Goal: Information Seeking & Learning: Check status

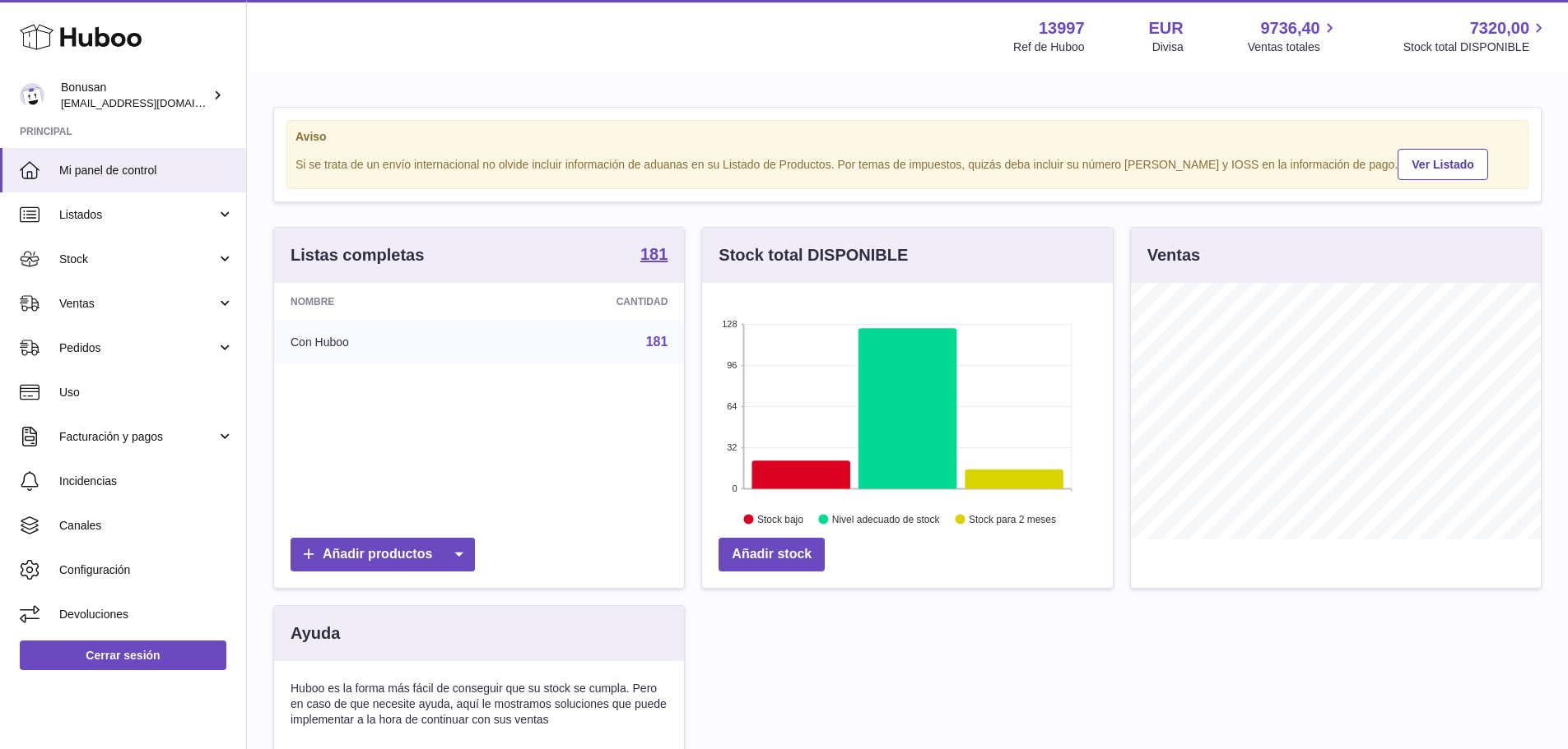
scroll to position [257, 410]
click at [81, 302] on span "Ventas" at bounding box center [138, 304] width 157 height 16
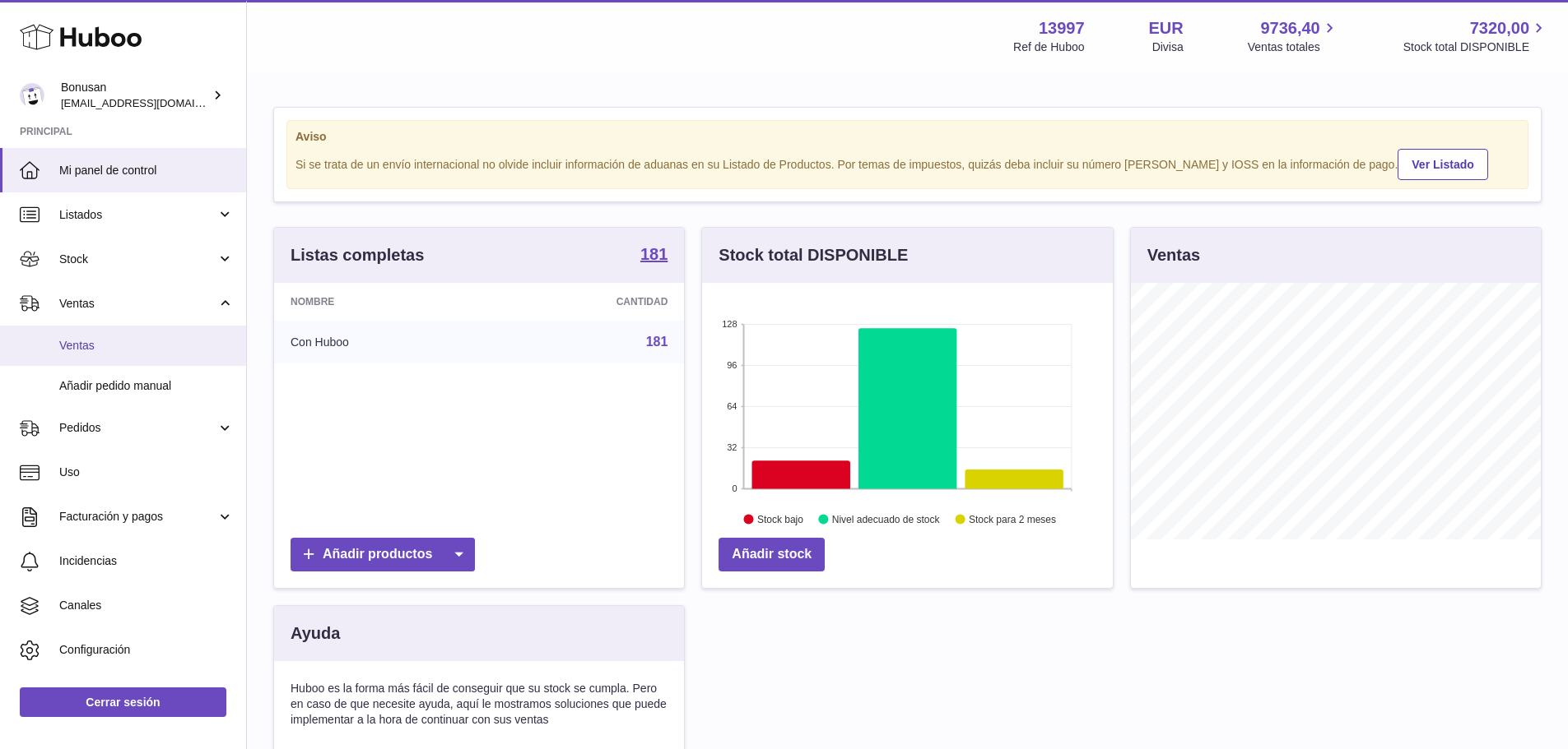
click at [94, 346] on span "Ventas" at bounding box center [147, 346] width 174 height 16
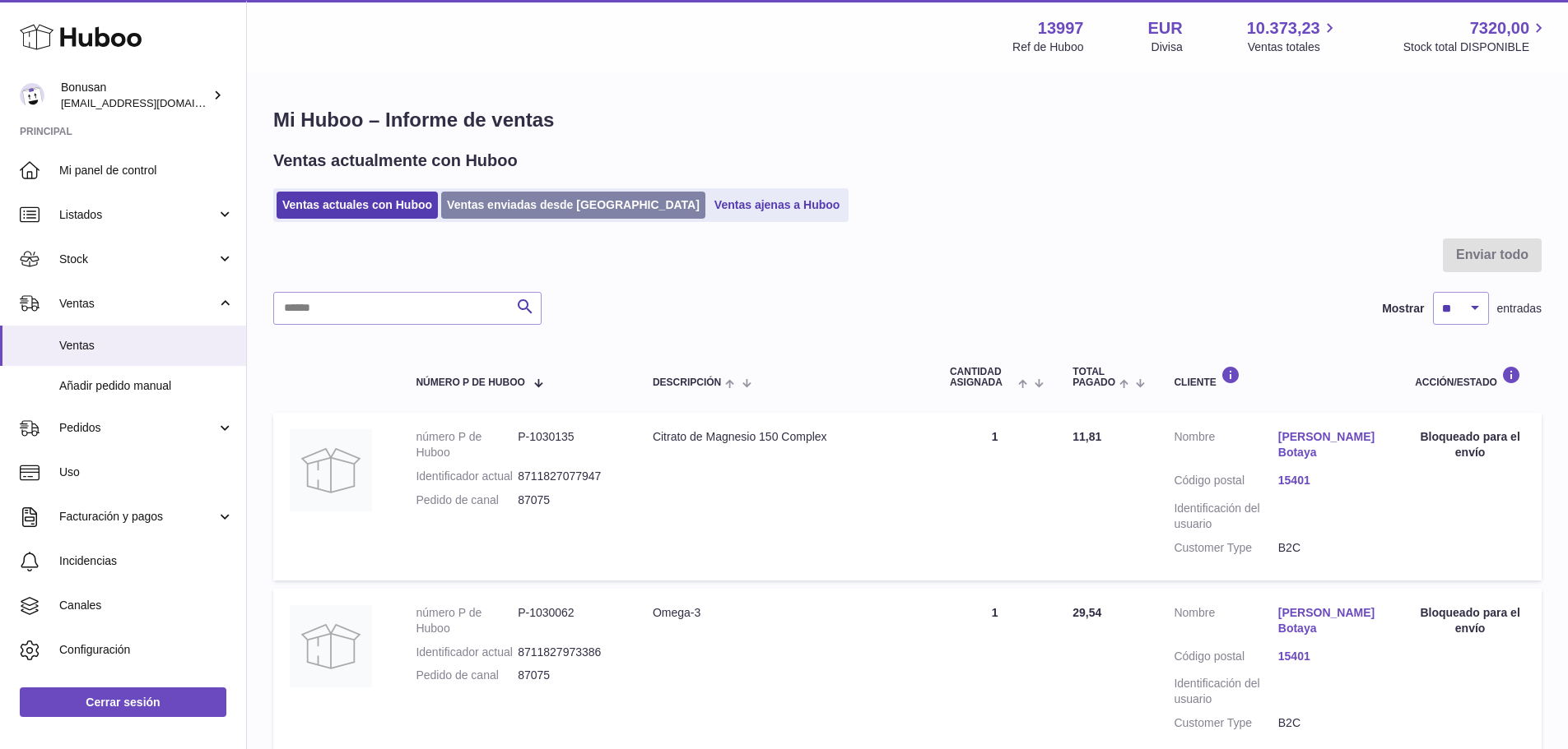
click at [516, 204] on link "Ventas enviadas desde Huboo" at bounding box center [573, 205] width 264 height 27
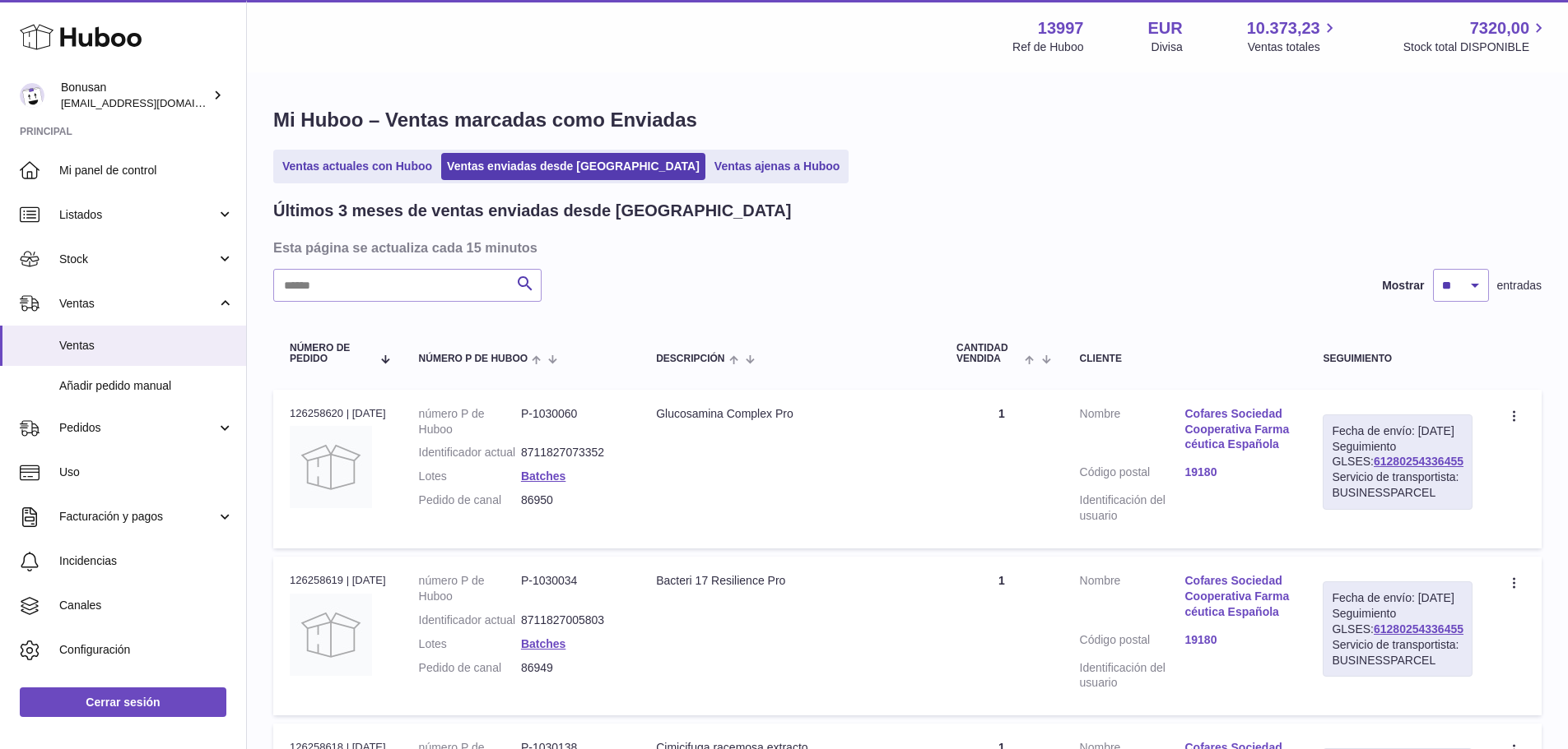
click at [294, 285] on input "text" at bounding box center [406, 285] width 268 height 33
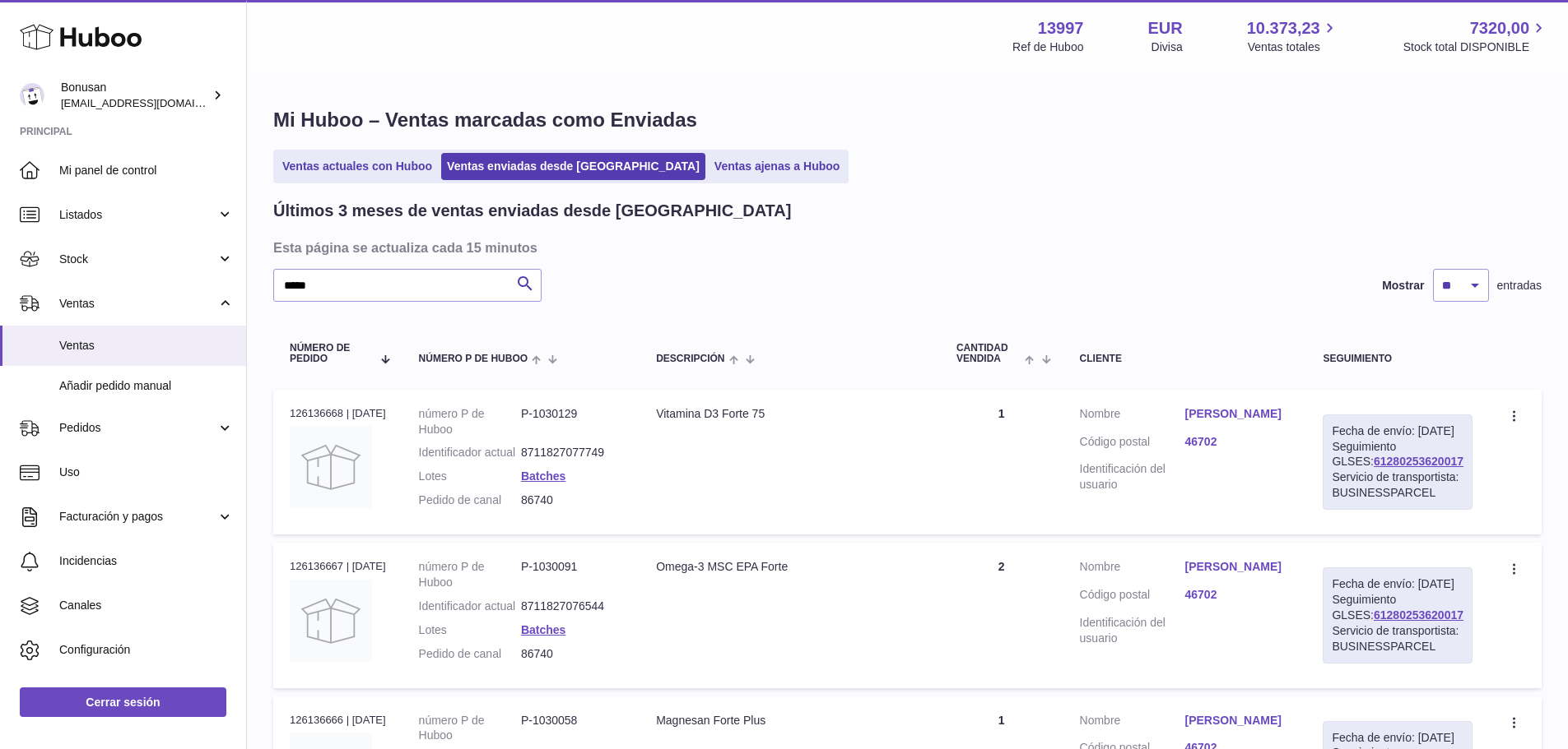
click at [1212, 420] on link "Juan Jose Coll Hernandez" at bounding box center [1236, 414] width 105 height 16
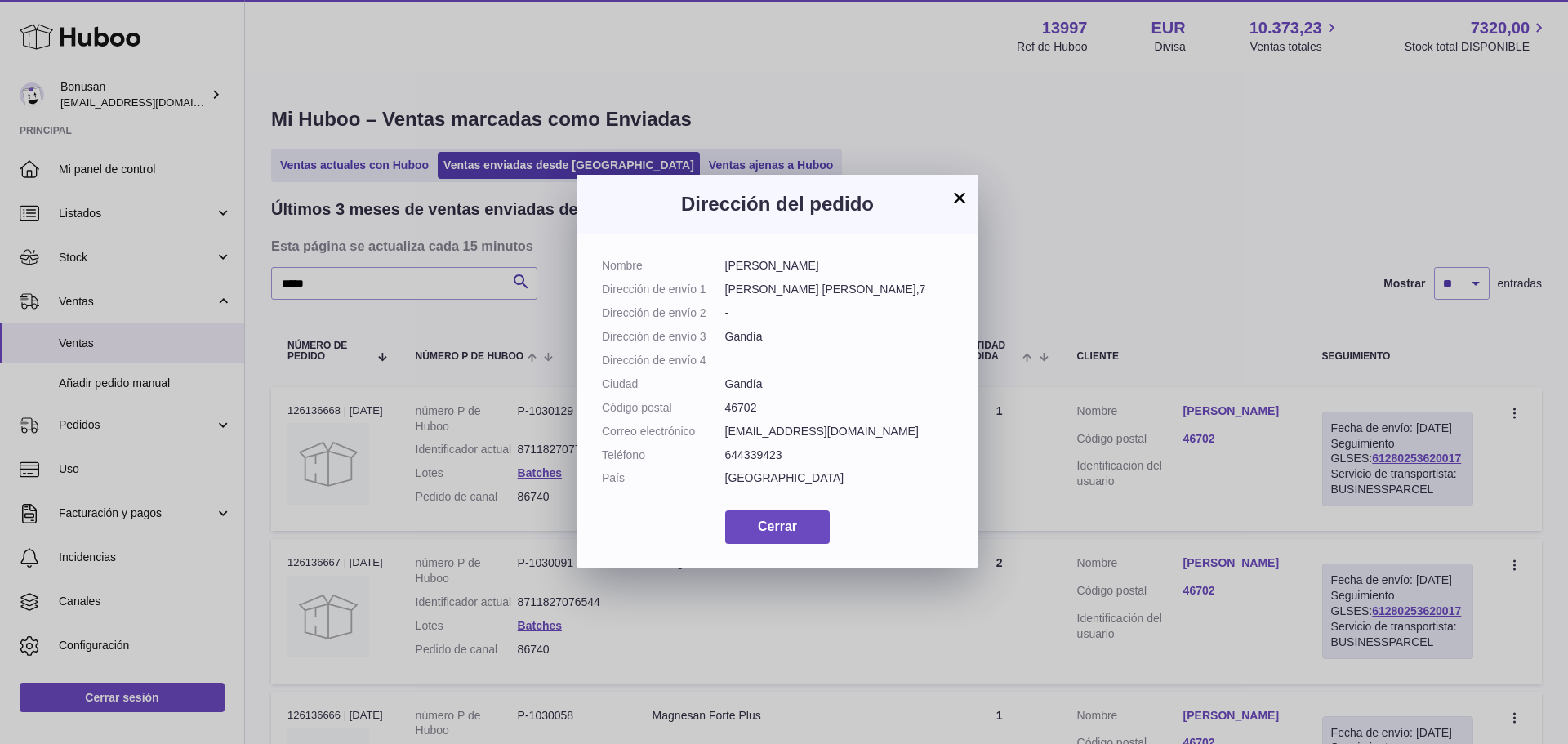
click at [959, 199] on button "×" at bounding box center [959, 198] width 20 height 20
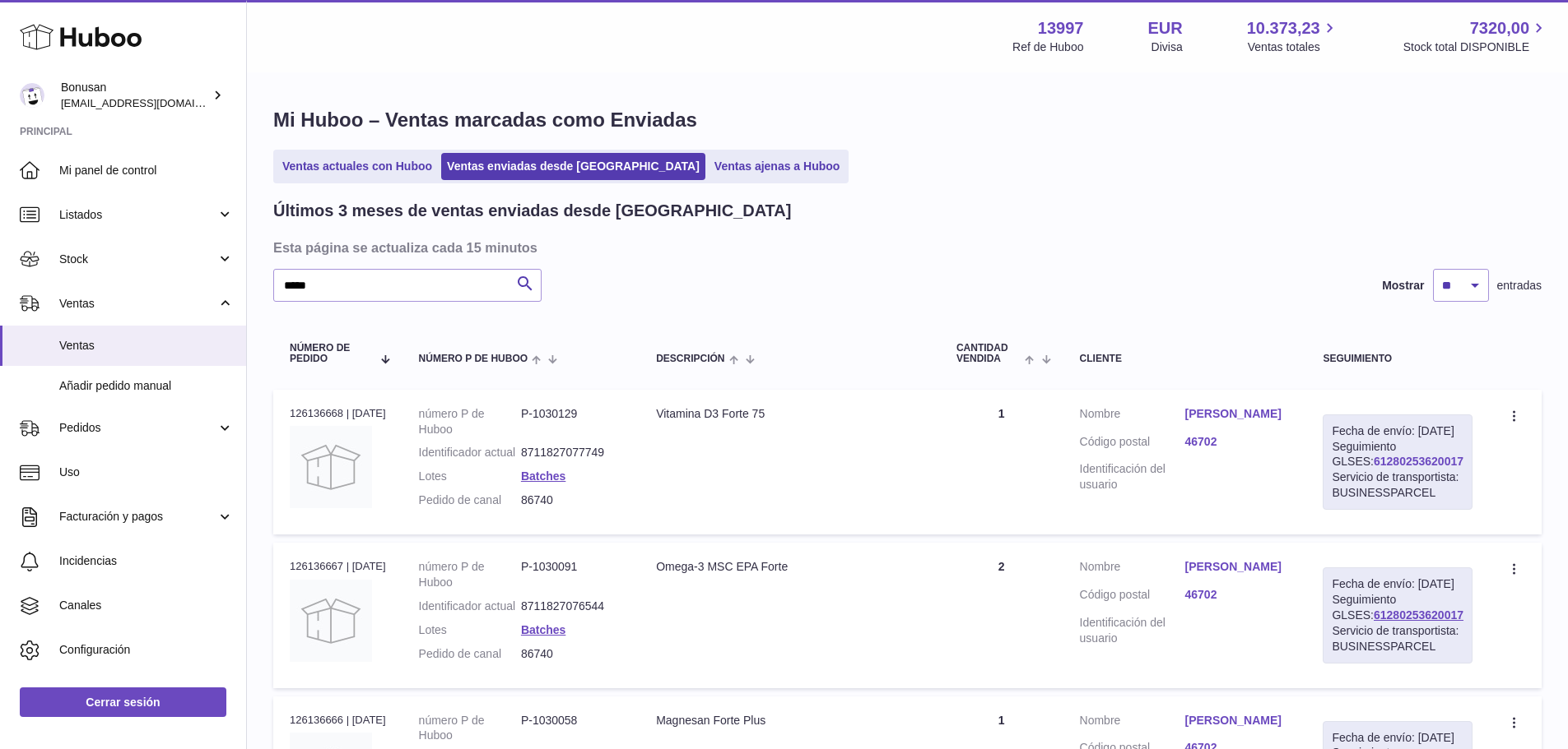
click at [1383, 468] on link "61280253620017" at bounding box center [1418, 461] width 90 height 13
drag, startPoint x: 328, startPoint y: 288, endPoint x: 243, endPoint y: 275, distance: 86.0
click at [243, 275] on div "Huboo Bonusan [EMAIL_ADDRESS][DOMAIN_NAME] Principal Mi panel de control Listad…" at bounding box center [784, 566] width 1568 height 1132
type input "*****"
click at [313, 157] on link "Ventas actuales con Huboo" at bounding box center [357, 167] width 161 height 27
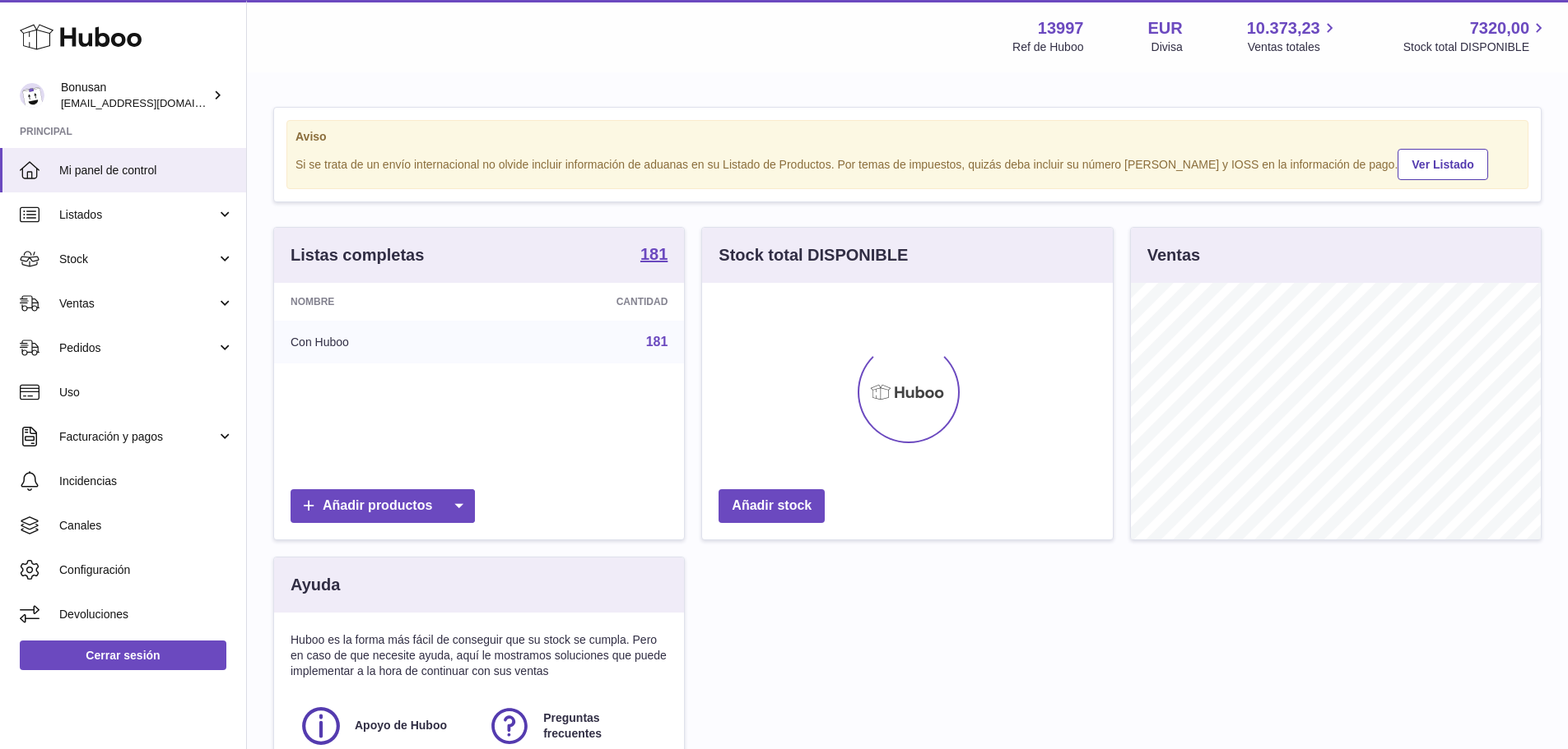
scroll to position [257, 410]
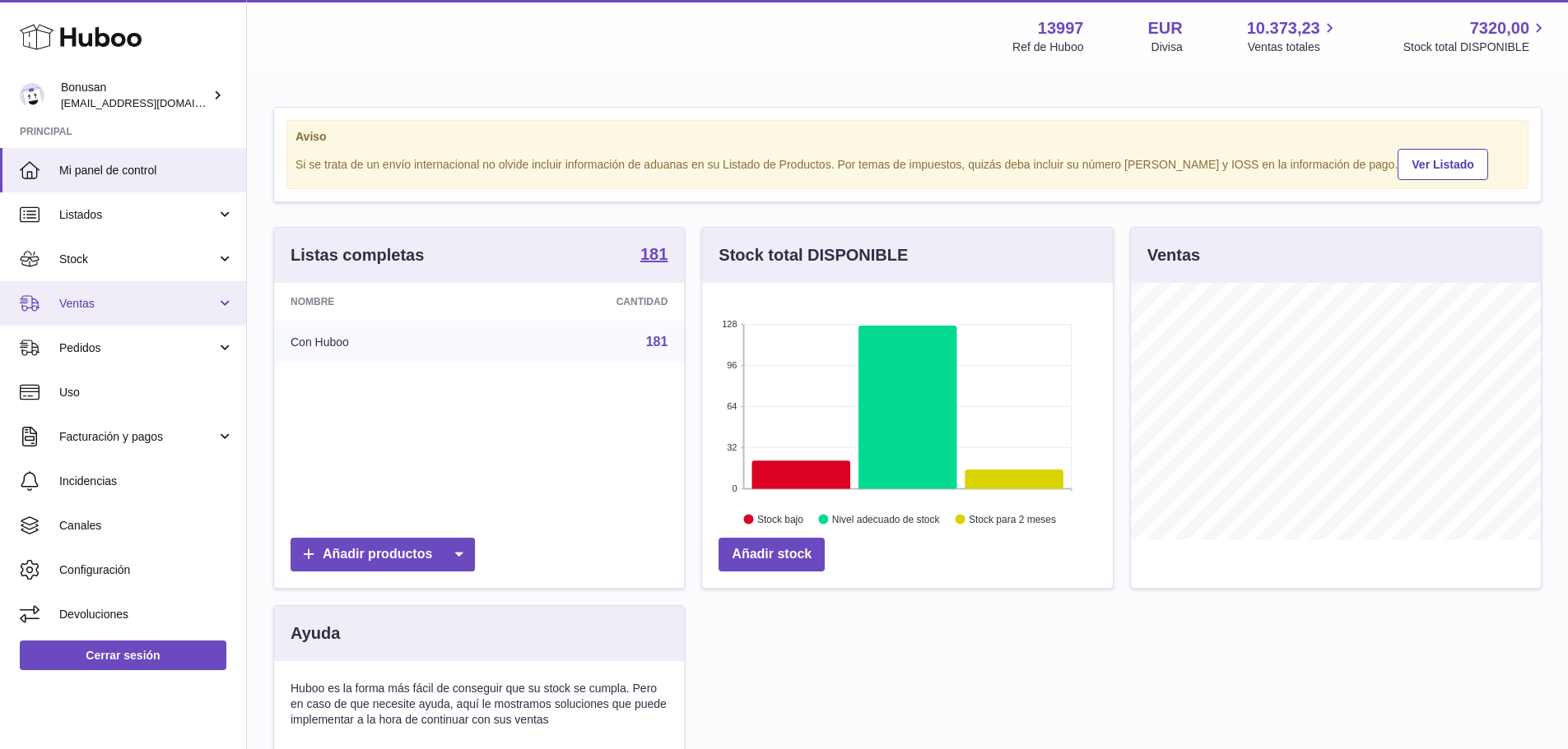
click at [71, 308] on span "Ventas" at bounding box center [138, 304] width 157 height 16
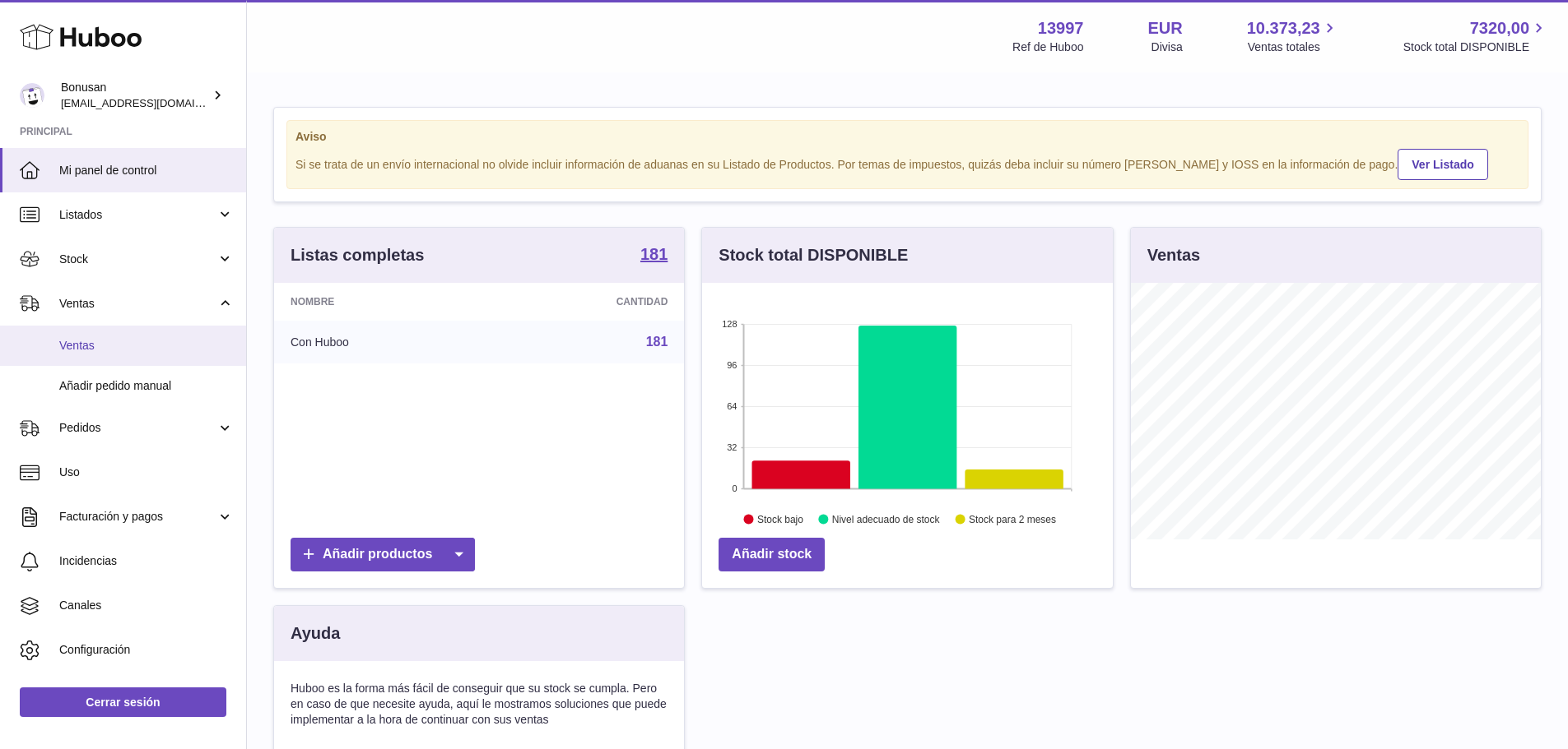
click at [77, 350] on span "Ventas" at bounding box center [147, 346] width 174 height 16
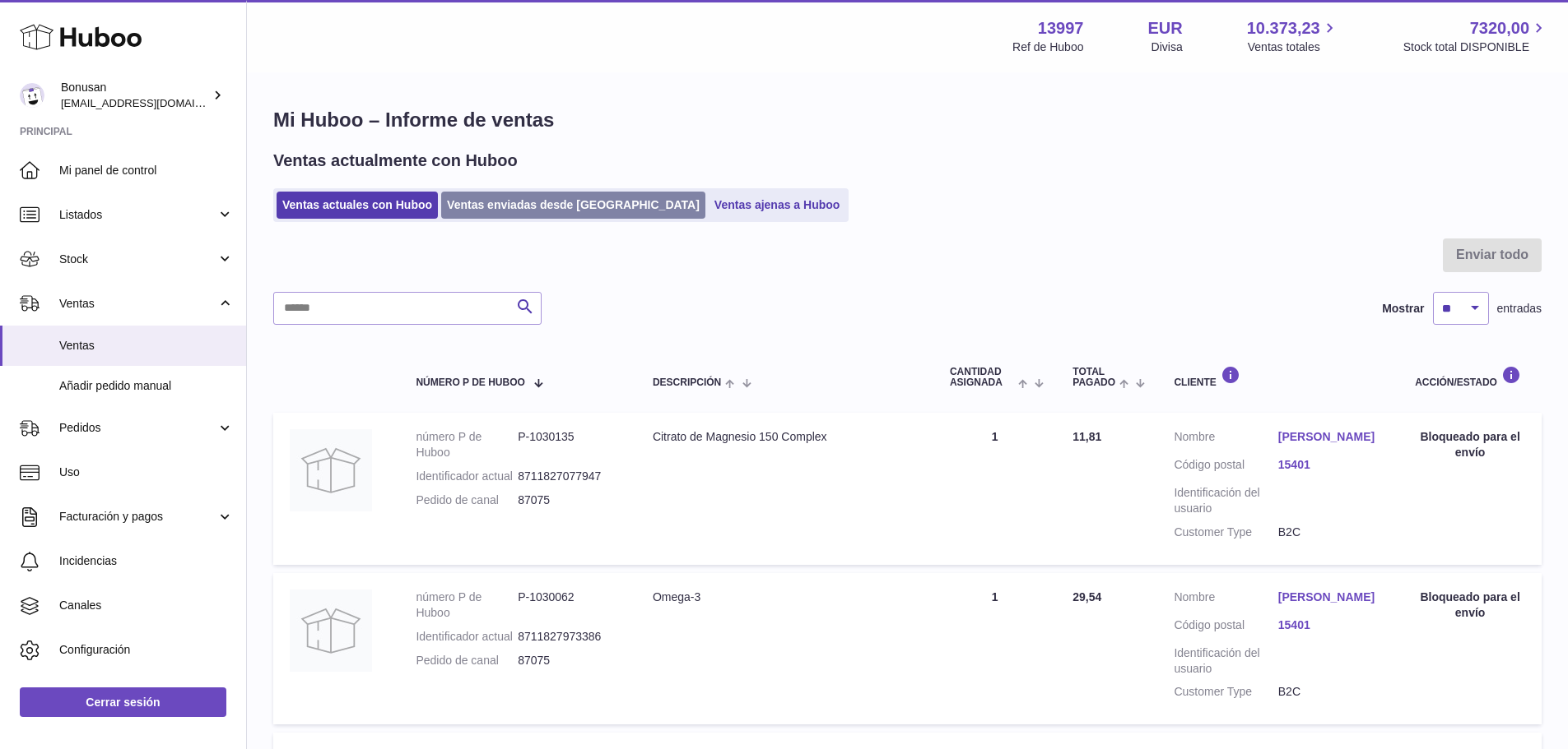
click at [579, 194] on link "Ventas enviadas desde [GEOGRAPHIC_DATA]" at bounding box center [573, 205] width 264 height 27
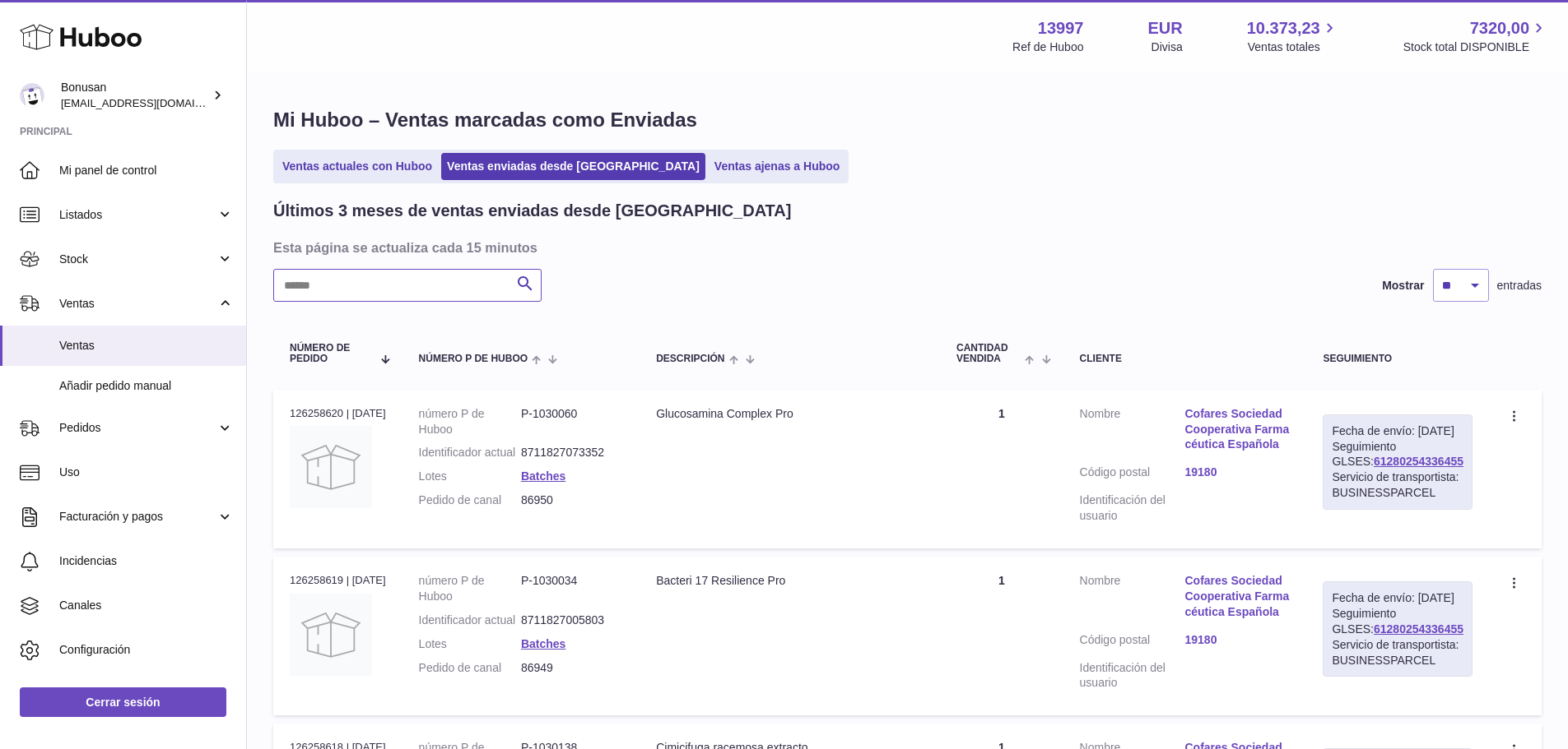
click at [390, 298] on input "text" at bounding box center [406, 285] width 268 height 33
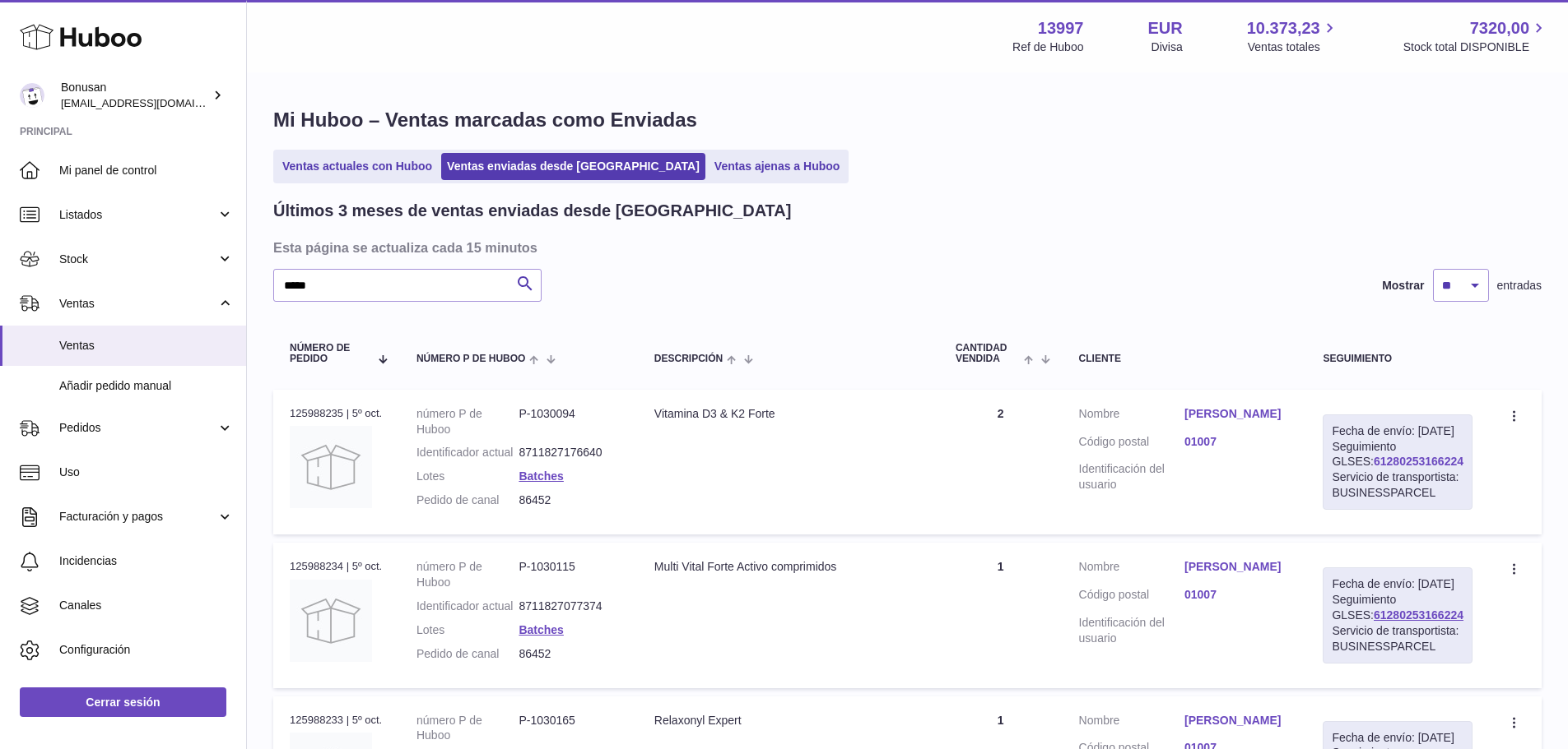
click at [1382, 468] on link "61280253166224" at bounding box center [1418, 461] width 90 height 13
click at [833, 429] on td "Descripción Vitamina D3 & K2 Forte" at bounding box center [788, 462] width 301 height 145
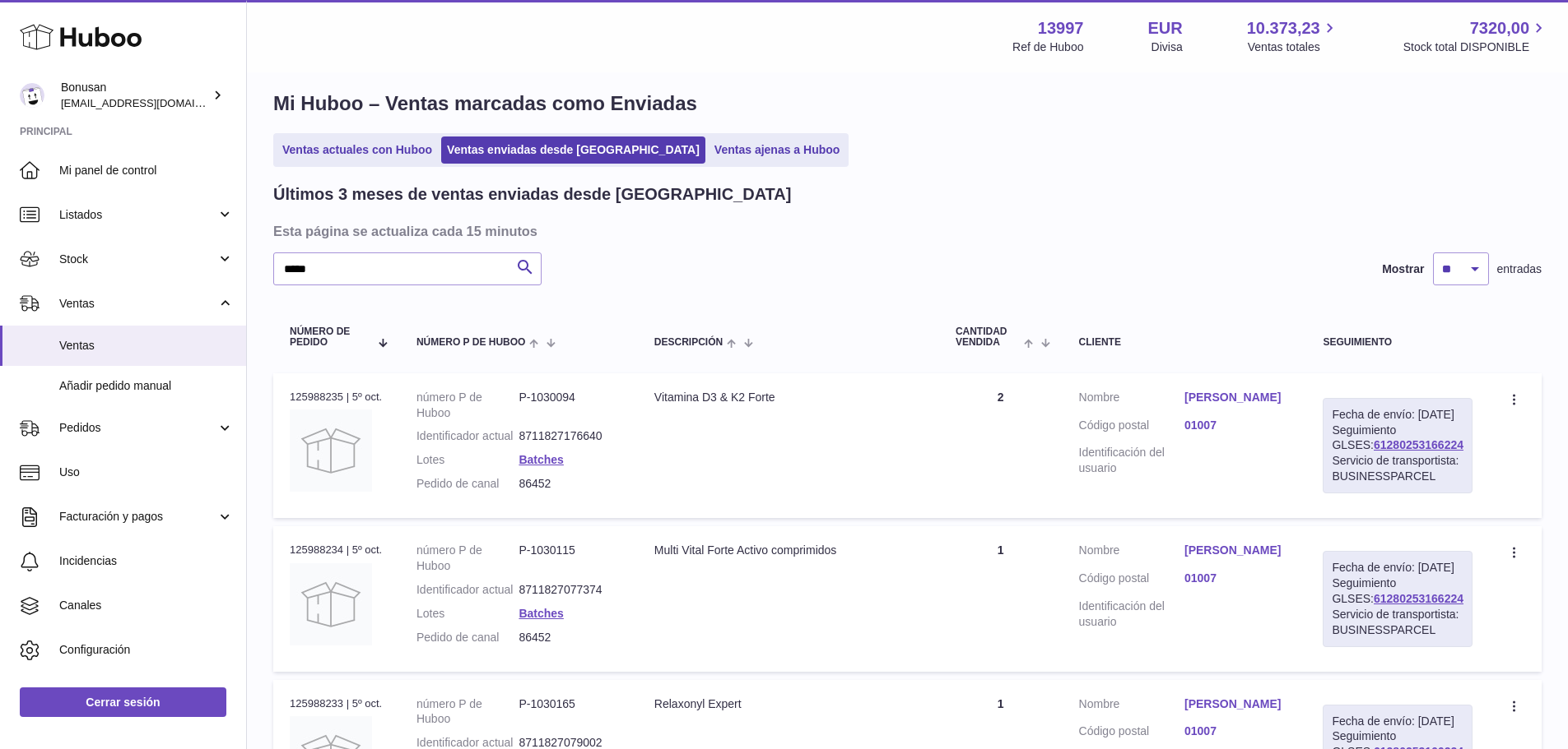
scroll to position [14, 0]
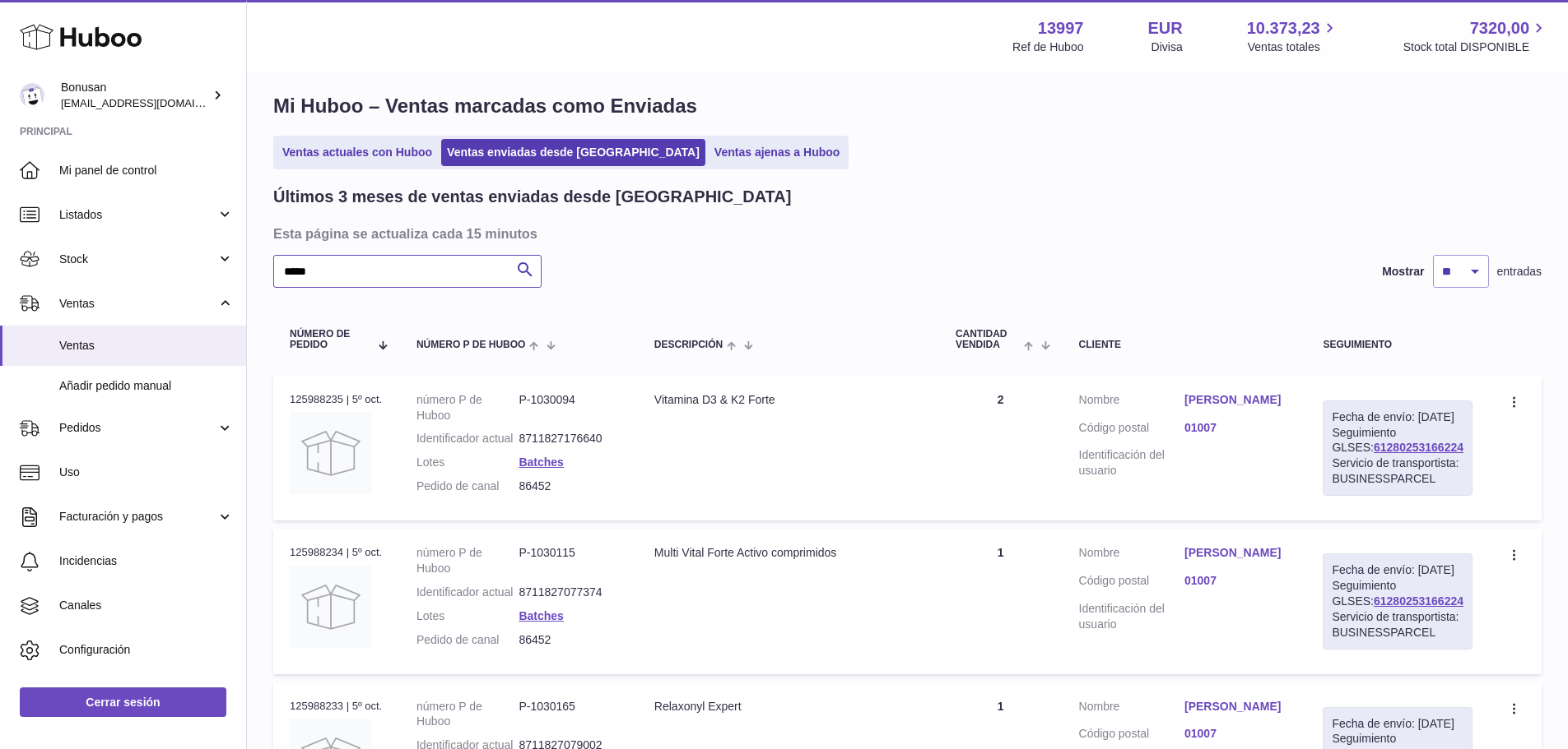
drag, startPoint x: 333, startPoint y: 271, endPoint x: 274, endPoint y: 281, distance: 59.8
click at [274, 281] on input "*****" at bounding box center [406, 271] width 268 height 33
click at [1374, 454] on link "61280253174560" at bounding box center [1418, 448] width 90 height 13
click at [1383, 454] on link "61280253174560" at bounding box center [1418, 448] width 90 height 13
drag, startPoint x: 330, startPoint y: 267, endPoint x: 246, endPoint y: 270, distance: 84.1
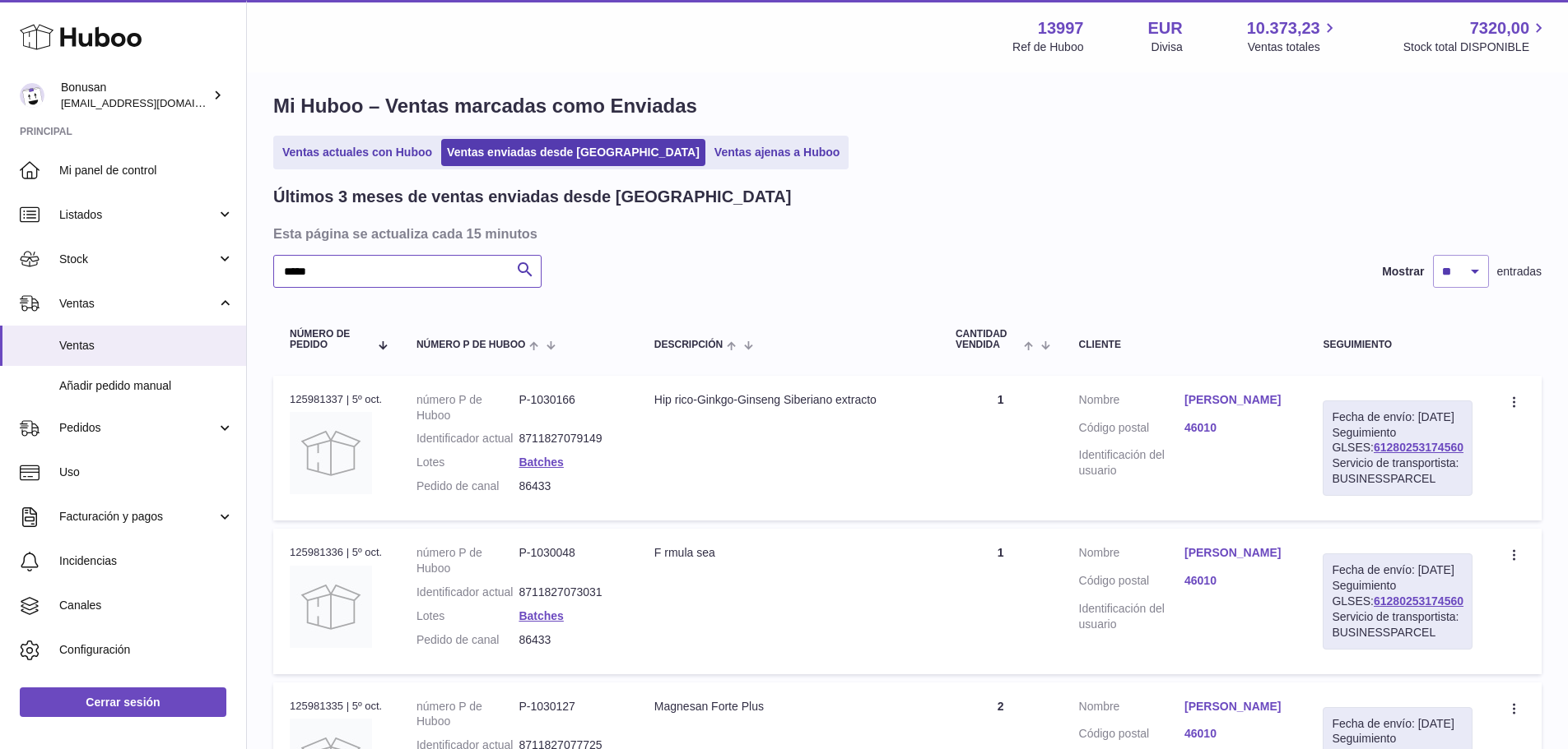
click at [246, 271] on div "Huboo Bonusan [EMAIL_ADDRESS][DOMAIN_NAME] Principal Mi panel de control Listad…" at bounding box center [784, 629] width 1568 height 1286
click at [1386, 454] on link "61280252777319" at bounding box center [1418, 448] width 90 height 13
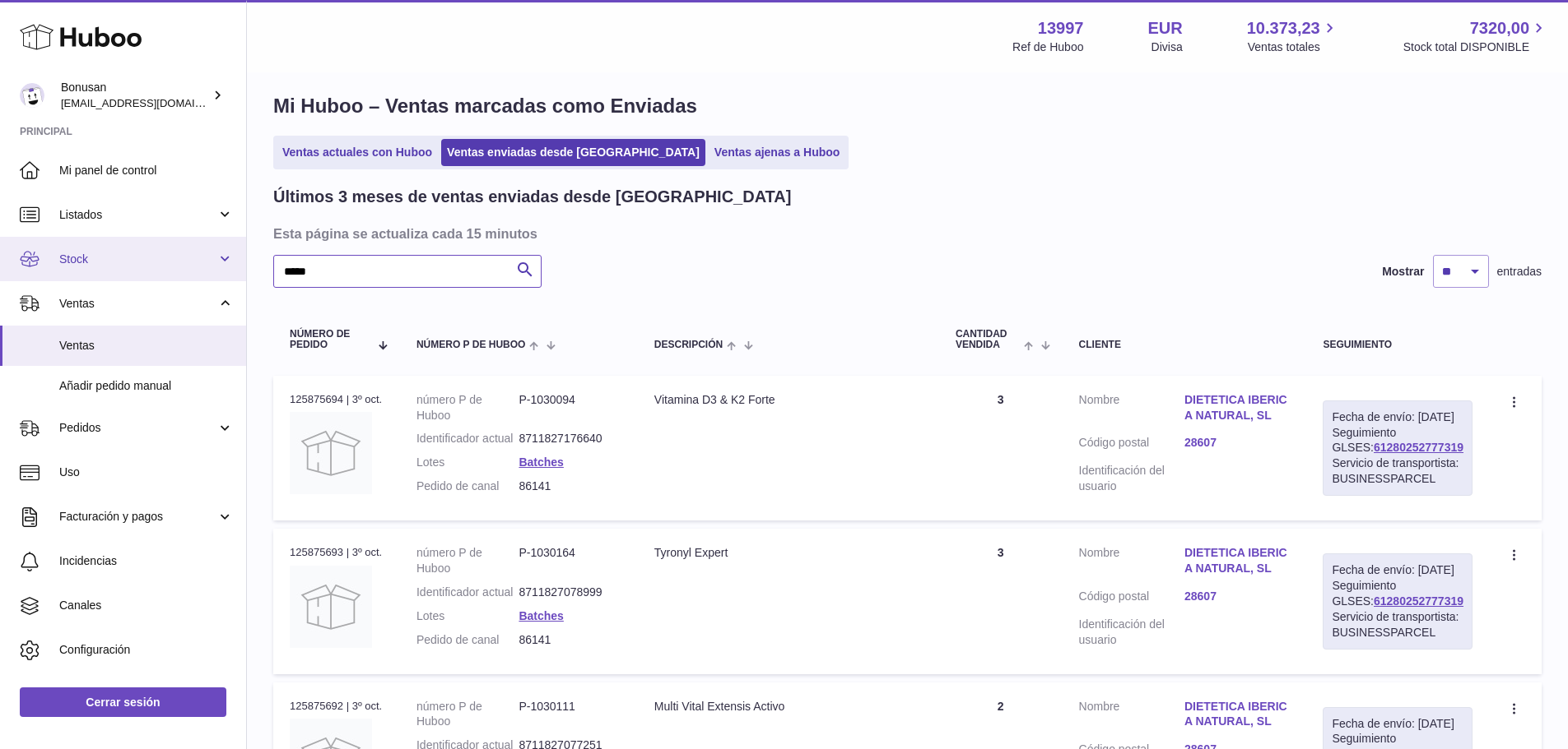
drag, startPoint x: 333, startPoint y: 282, endPoint x: 216, endPoint y: 278, distance: 117.1
click at [249, 276] on div "Mi Huboo – Ventas marcadas como Enviadas Ventas actuales con Huboo Ventas envia…" at bounding box center [908, 540] width 1321 height 961
click at [1391, 454] on link "61280252223039" at bounding box center [1418, 448] width 90 height 13
drag, startPoint x: 324, startPoint y: 270, endPoint x: 241, endPoint y: 277, distance: 83.3
click at [241, 277] on div "Huboo Bonusan [EMAIL_ADDRESS][DOMAIN_NAME] Principal Mi panel de control Listad…" at bounding box center [784, 552] width 1568 height 1132
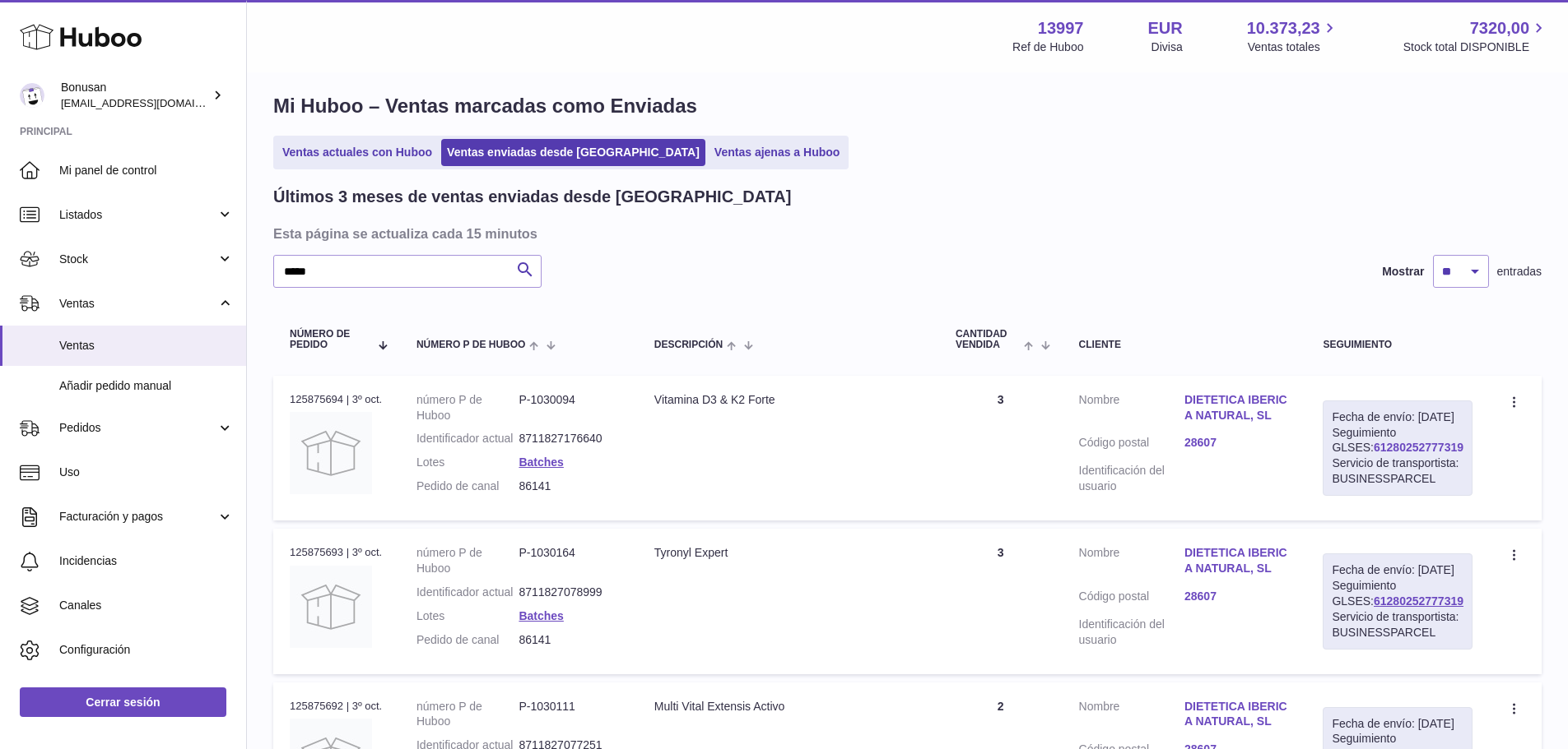
click at [1403, 454] on link "61280252777319" at bounding box center [1418, 448] width 90 height 13
drag, startPoint x: 335, startPoint y: 273, endPoint x: 297, endPoint y: 276, distance: 38.1
click at [297, 276] on input "*****" at bounding box center [406, 271] width 268 height 33
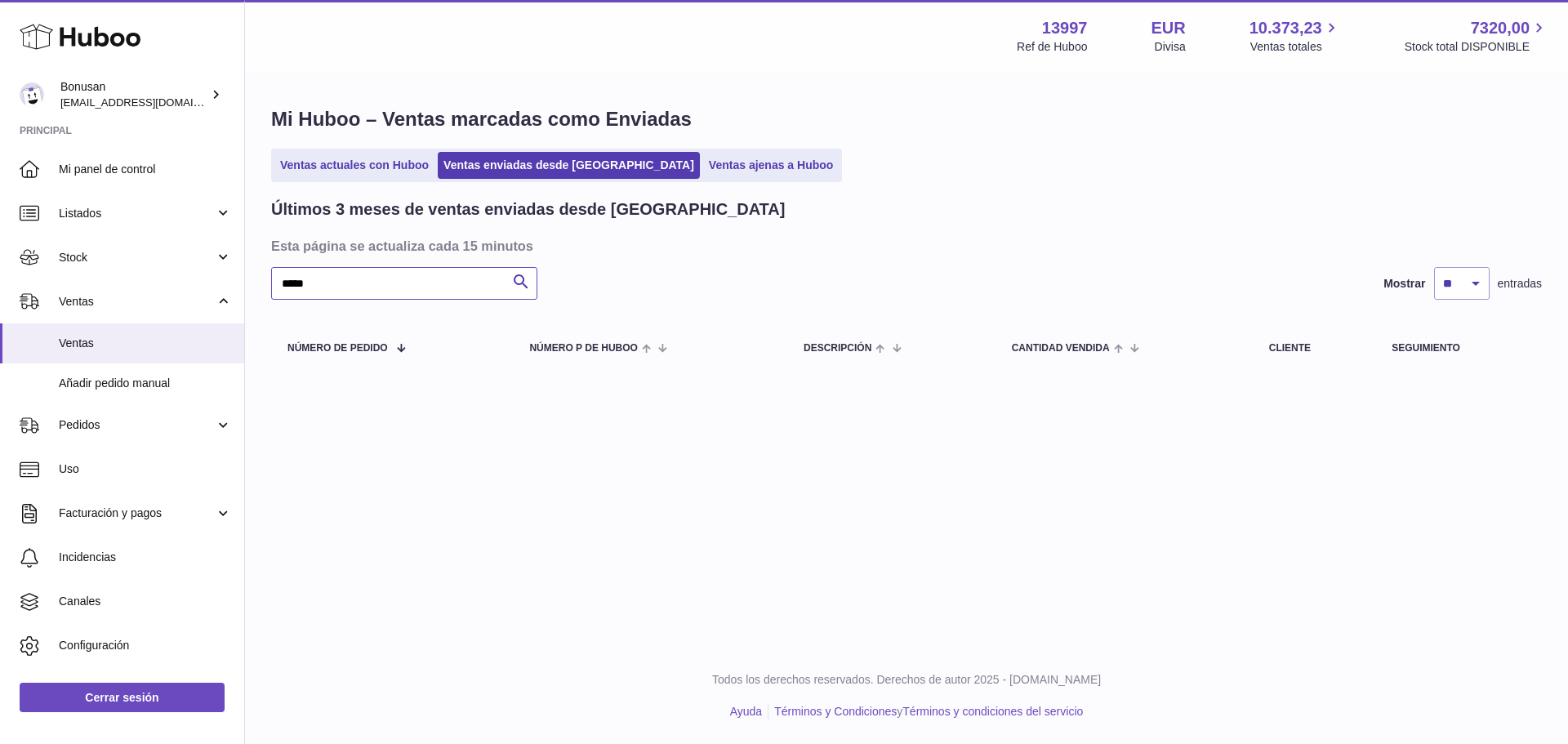
type input "*****"
click at [96, 254] on span "Stock" at bounding box center [137, 258] width 156 height 16
